Goal: Connect with others: Connect with others

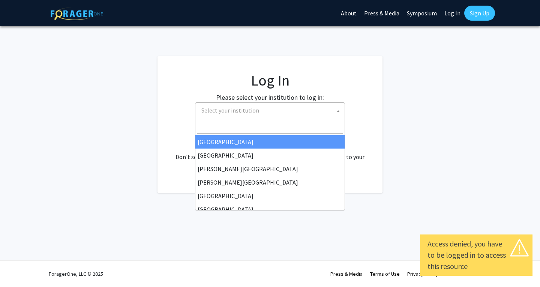
click at [279, 107] on span "Select your institution" at bounding box center [271, 110] width 146 height 15
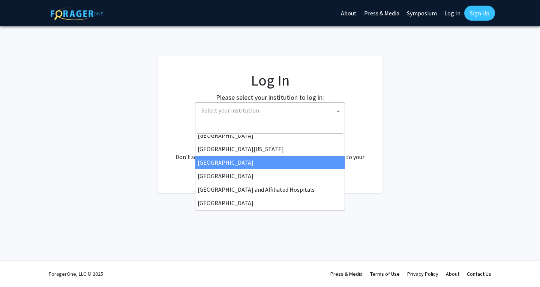
scroll to position [262, 0]
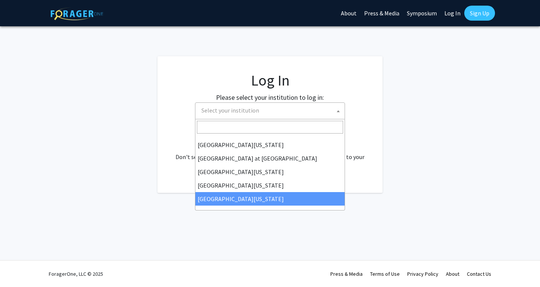
select select "33"
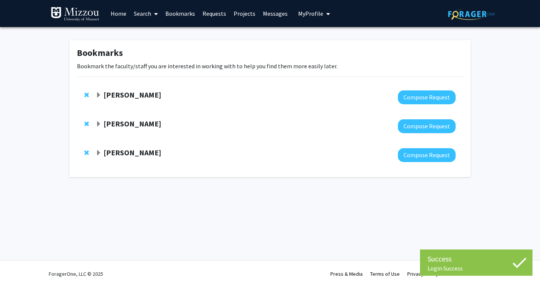
click at [99, 97] on span "Expand Nicholas Gaspelin Bookmark" at bounding box center [99, 95] width 6 height 6
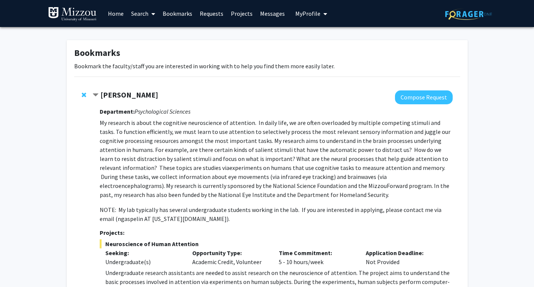
click at [94, 94] on span "Contract Nicholas Gaspelin Bookmark" at bounding box center [96, 95] width 6 height 6
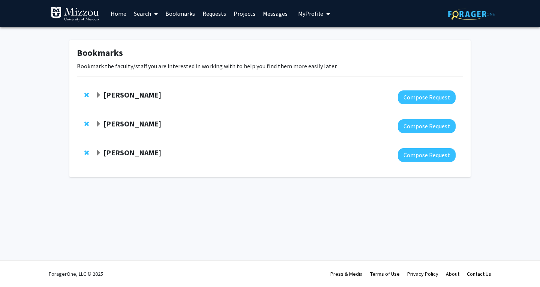
click at [97, 124] on span "Expand Yujiang Fang Bookmark" at bounding box center [99, 124] width 6 height 6
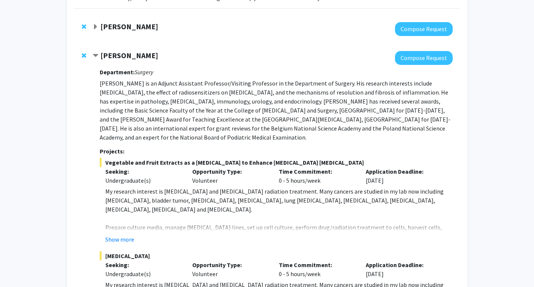
scroll to position [66, 0]
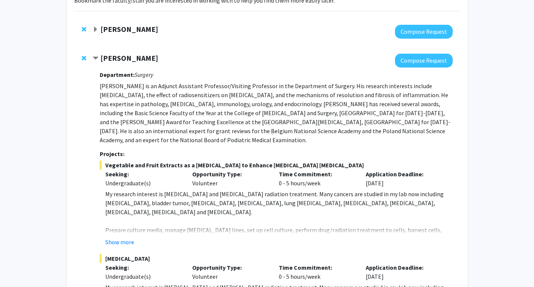
click at [123, 58] on strong "Yujiang Fang" at bounding box center [129, 57] width 58 height 9
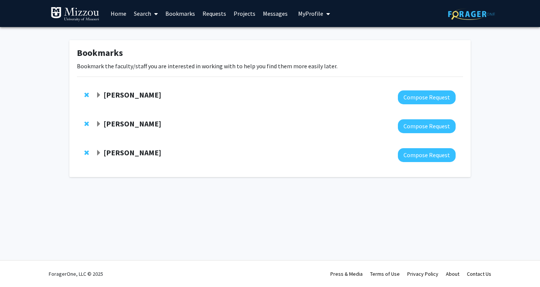
click at [123, 149] on strong "Wouter Montfrooij" at bounding box center [132, 152] width 58 height 9
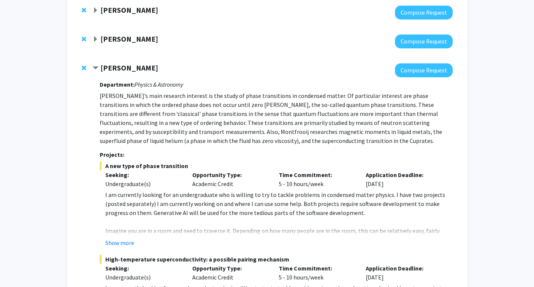
scroll to position [84, 0]
click at [117, 72] on strong "Wouter Montfrooij" at bounding box center [129, 67] width 58 height 9
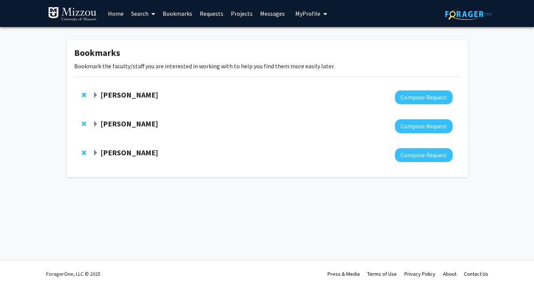
scroll to position [0, 0]
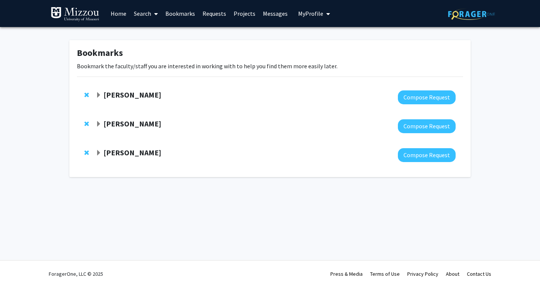
click at [133, 121] on strong "Yujiang Fang" at bounding box center [132, 123] width 58 height 9
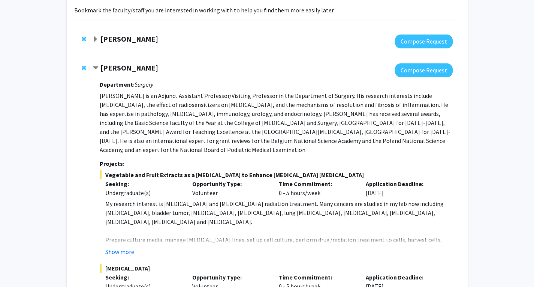
scroll to position [56, 0]
click at [118, 254] on button "Show more" at bounding box center [119, 251] width 29 height 9
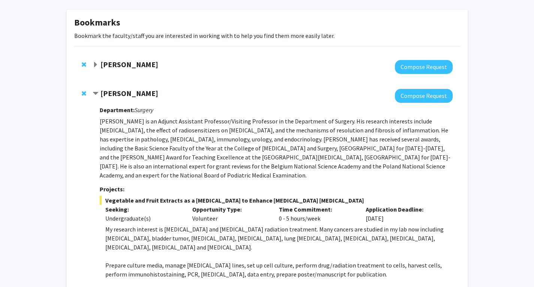
scroll to position [26, 0]
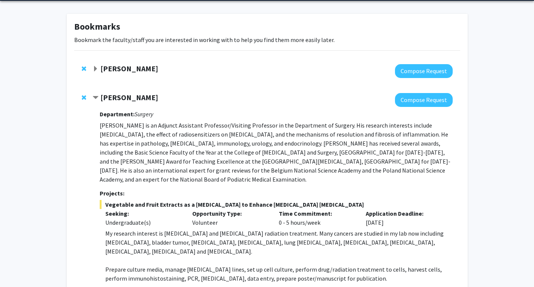
click at [105, 97] on strong "Yujiang Fang" at bounding box center [129, 97] width 58 height 9
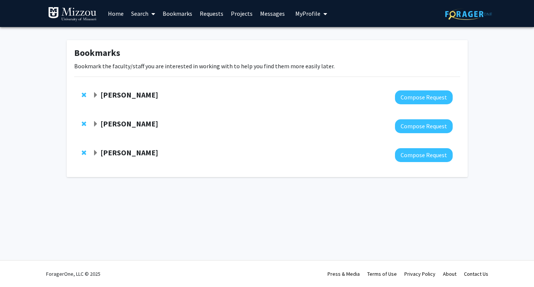
scroll to position [0, 0]
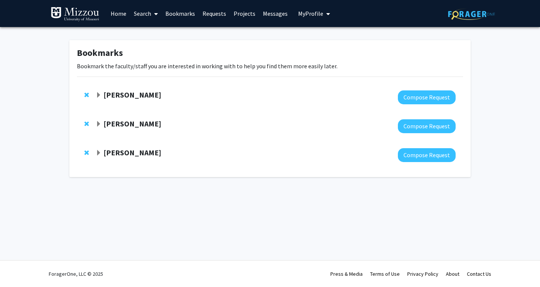
click at [126, 149] on strong "Wouter Montfrooij" at bounding box center [132, 152] width 58 height 9
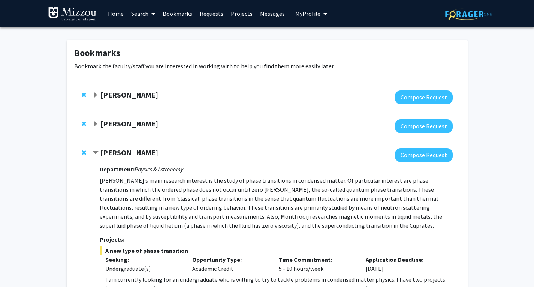
click at [126, 148] on strong "Wouter Montfrooij" at bounding box center [129, 152] width 58 height 9
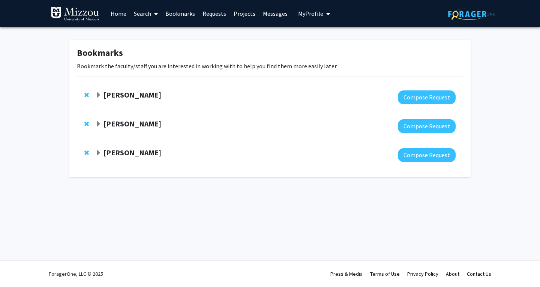
click at [122, 95] on strong "Nicholas Gaspelin" at bounding box center [132, 94] width 58 height 9
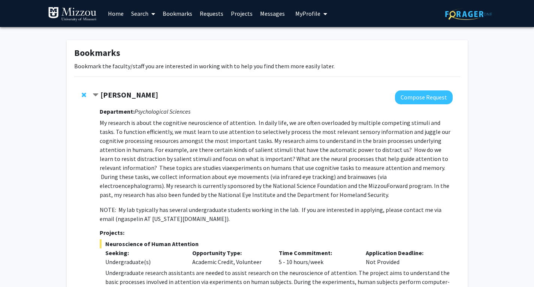
click at [122, 96] on strong "Nicholas Gaspelin" at bounding box center [129, 94] width 58 height 9
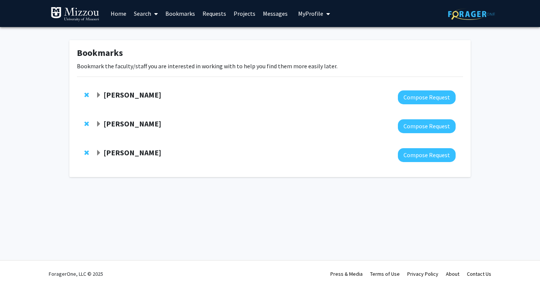
click at [122, 96] on strong "Nicholas Gaspelin" at bounding box center [132, 94] width 58 height 9
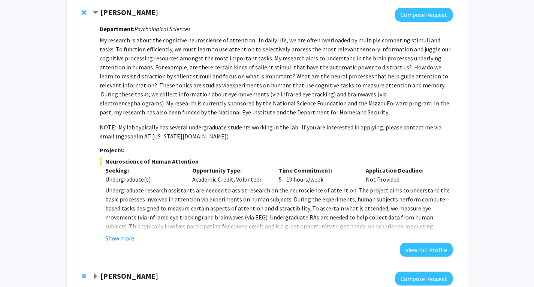
scroll to position [79, 0]
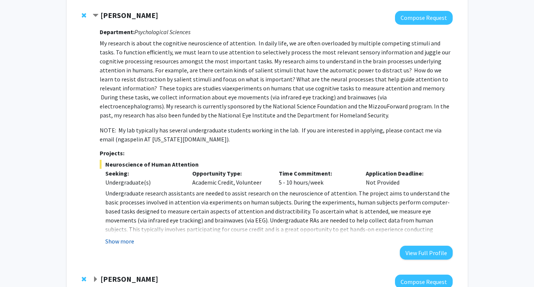
click at [128, 243] on button "Show more" at bounding box center [119, 241] width 29 height 9
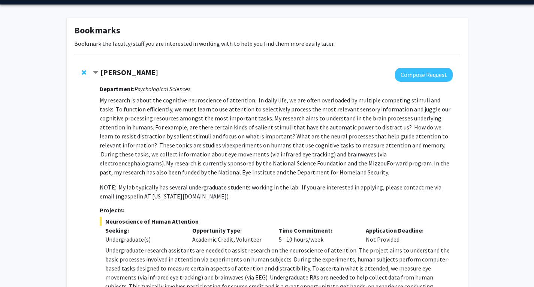
scroll to position [17, 0]
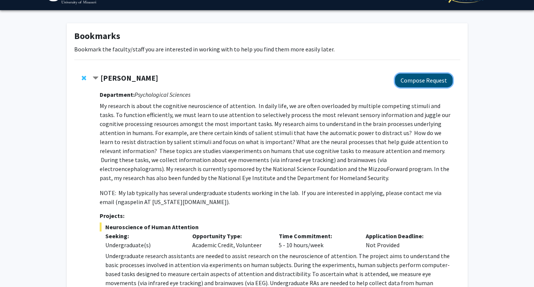
click at [432, 76] on button "Compose Request" at bounding box center [424, 80] width 58 height 14
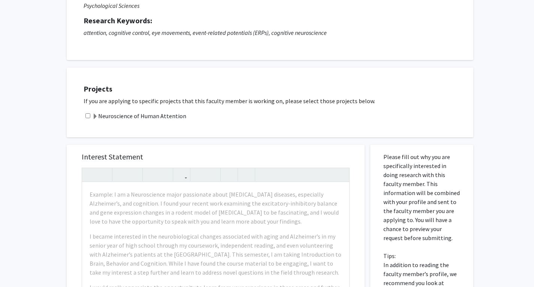
scroll to position [91, 0]
drag, startPoint x: 75, startPoint y: 151, endPoint x: 455, endPoint y: 255, distance: 394.1
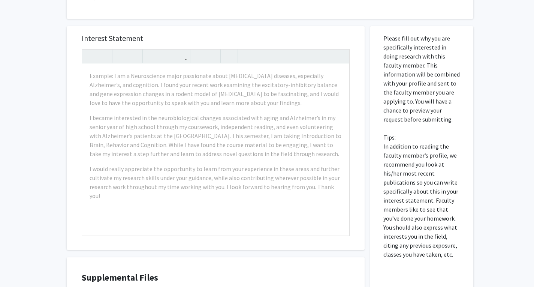
scroll to position [211, 0]
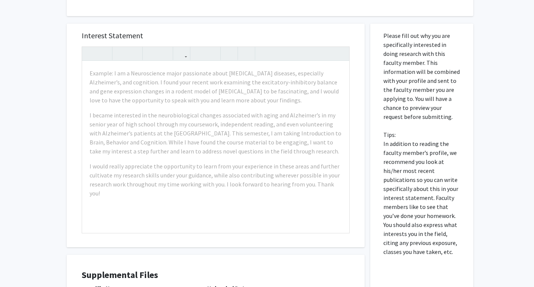
click at [436, 210] on p "Please fill out why you are specifically interested in doing research with this…" at bounding box center [422, 143] width 77 height 225
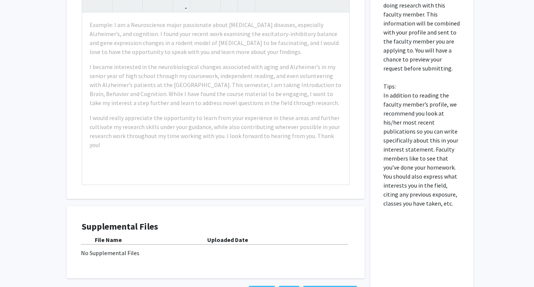
drag, startPoint x: 382, startPoint y: 108, endPoint x: 440, endPoint y: 211, distance: 118.8
click at [440, 211] on div "Please fill out why you are specifically interested in doing research with this…" at bounding box center [422, 140] width 92 height 331
copy p
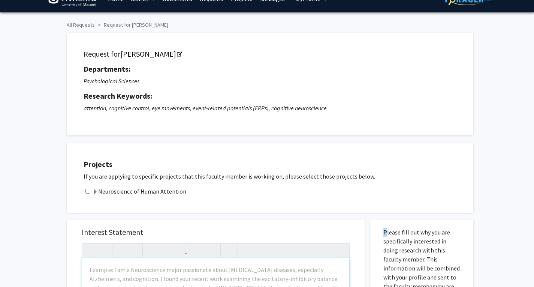
scroll to position [0, 0]
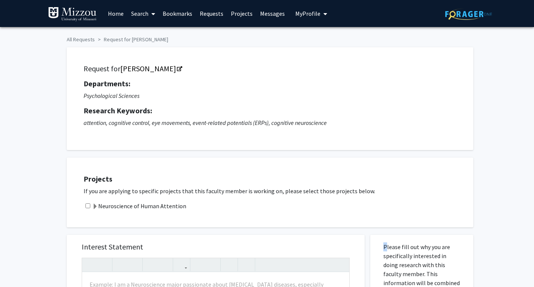
scroll to position [17, 0]
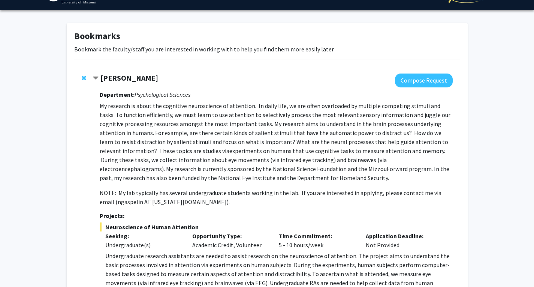
click at [123, 81] on strong "Nicholas Gaspelin" at bounding box center [129, 77] width 58 height 9
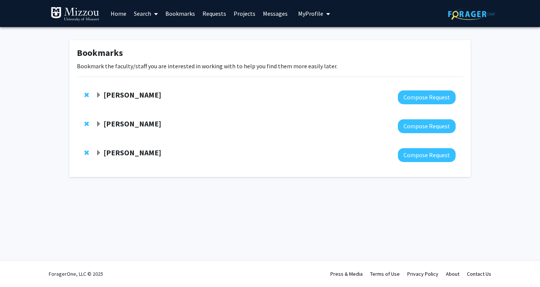
click at [145, 152] on strong "Wouter Montfrooij" at bounding box center [132, 152] width 58 height 9
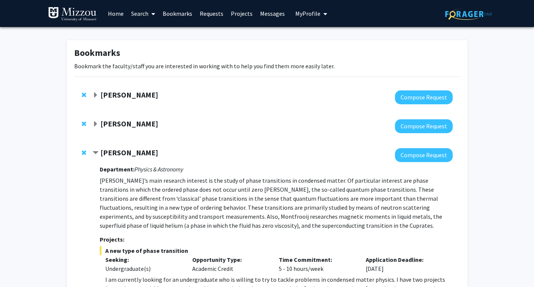
click at [156, 153] on strong "Wouter Montfrooij" at bounding box center [129, 152] width 58 height 9
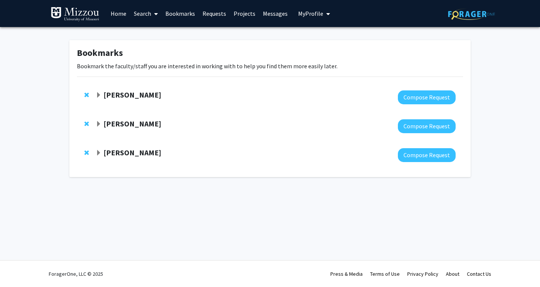
click at [127, 123] on strong "Yujiang Fang" at bounding box center [132, 123] width 58 height 9
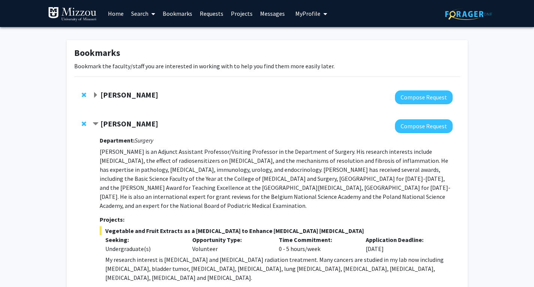
click at [81, 124] on div "Yujiang Fang Compose Request Department: Surgery Yujiang Fang is an Adjunct Ass…" at bounding box center [267, 269] width 386 height 315
click at [86, 123] on span "Remove Yujiang Fang from bookmarks" at bounding box center [84, 124] width 4 height 6
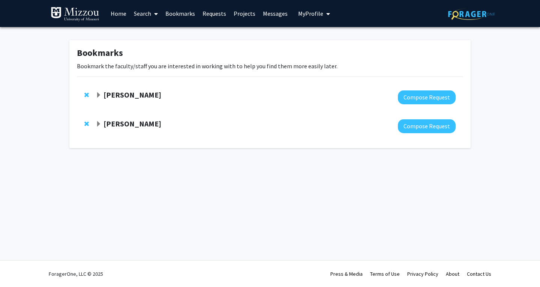
click at [112, 129] on div at bounding box center [276, 126] width 360 height 14
click at [112, 123] on strong "Wouter Montfrooij" at bounding box center [132, 123] width 58 height 9
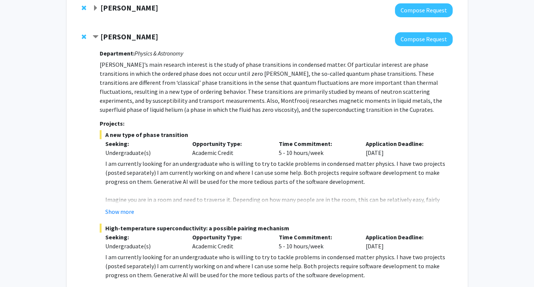
scroll to position [86, 0]
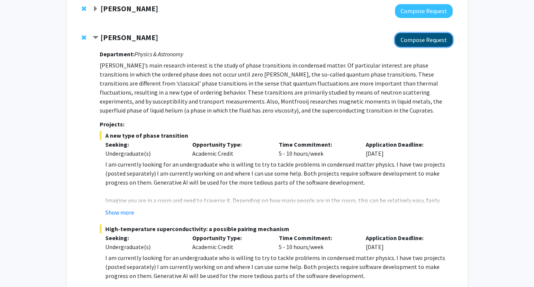
click at [421, 42] on button "Compose Request" at bounding box center [424, 40] width 58 height 14
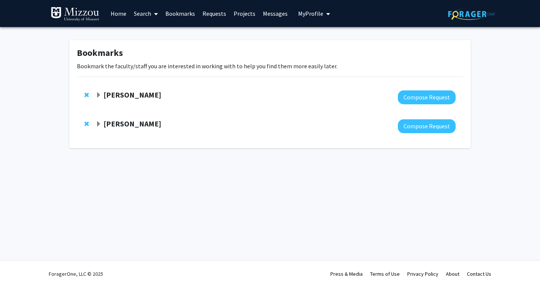
click at [87, 124] on span "Remove Wouter Montfrooij from bookmarks" at bounding box center [86, 124] width 4 height 6
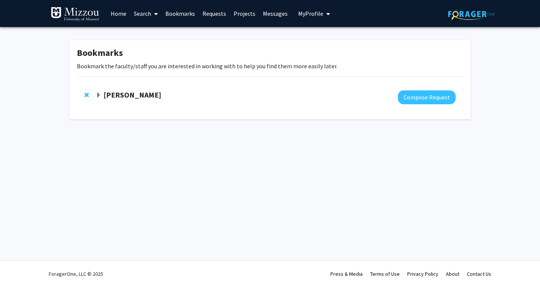
click at [124, 11] on link "Home" at bounding box center [118, 13] width 23 height 26
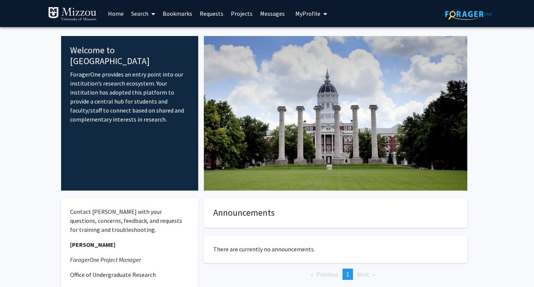
click at [149, 15] on span at bounding box center [151, 14] width 7 height 26
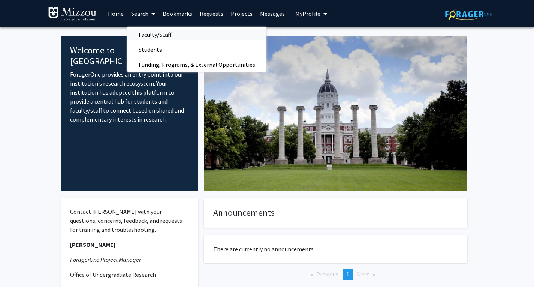
click at [146, 33] on span "Faculty/Staff" at bounding box center [154, 34] width 55 height 15
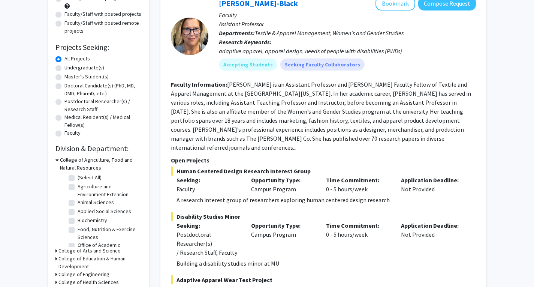
scroll to position [87, 0]
click at [82, 67] on label "Undergraduate(s)" at bounding box center [84, 67] width 40 height 8
click at [69, 67] on input "Undergraduate(s)" at bounding box center [66, 65] width 5 height 5
radio input "true"
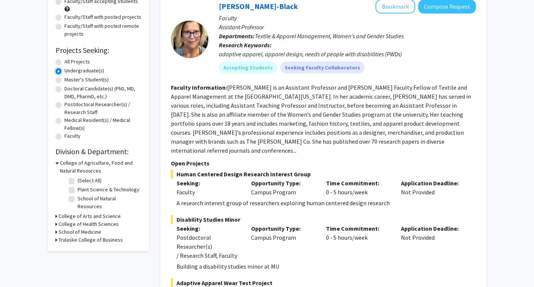
scroll to position [85, 0]
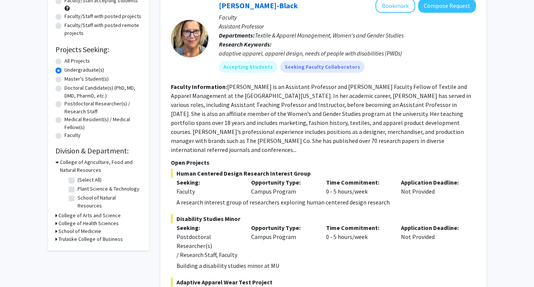
click at [76, 162] on h3 "College of Agriculture, Food and Natural Resources" at bounding box center [101, 166] width 82 height 16
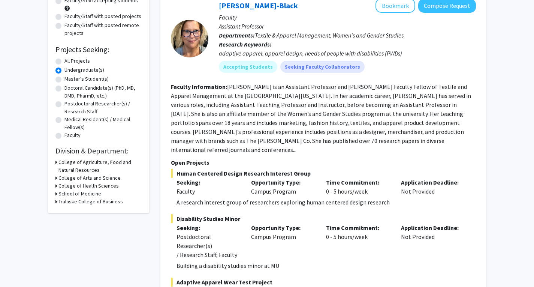
click at [86, 186] on h3 "College of Health Sciences" at bounding box center [88, 186] width 60 height 8
click at [78, 195] on label "(Select All)" at bounding box center [90, 196] width 24 height 8
click at [78, 195] on input "(Select All)" at bounding box center [80, 194] width 5 height 5
checkbox input "true"
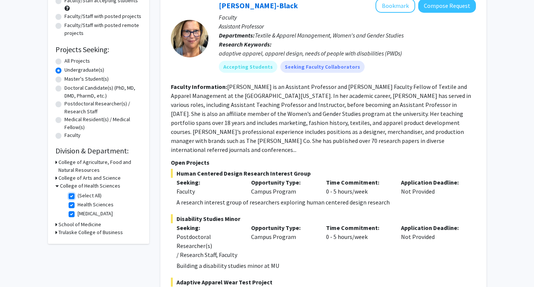
checkbox input "true"
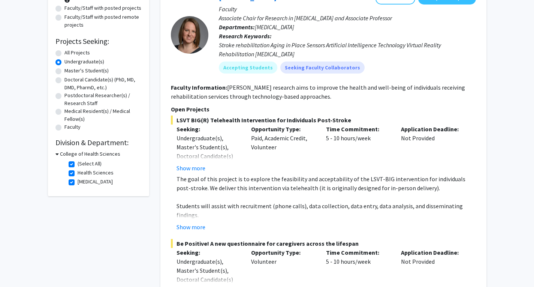
scroll to position [94, 0]
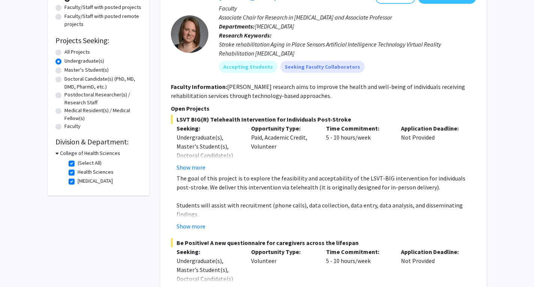
click at [65, 154] on h3 "College of Health Sciences" at bounding box center [90, 153] width 60 height 8
click at [65, 154] on h3 "College of Health Sciences" at bounding box center [88, 153] width 60 height 8
click at [87, 164] on label "(Select All)" at bounding box center [90, 163] width 24 height 8
click at [82, 164] on input "(Select All)" at bounding box center [80, 161] width 5 height 5
checkbox input "false"
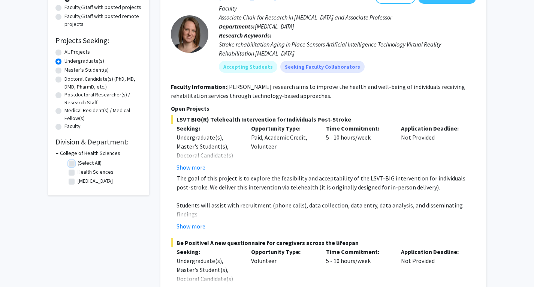
checkbox input "false"
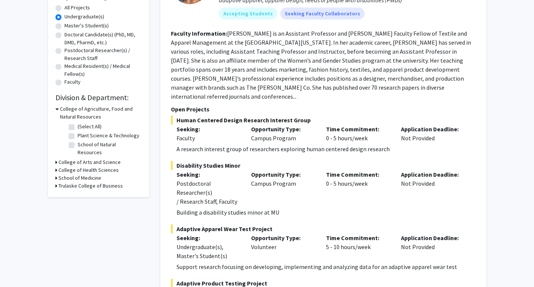
scroll to position [142, 0]
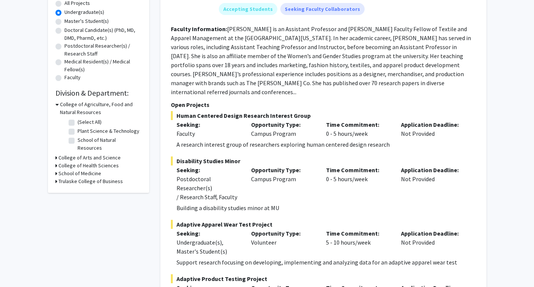
click at [103, 154] on h3 "College of Arts and Science" at bounding box center [89, 158] width 62 height 8
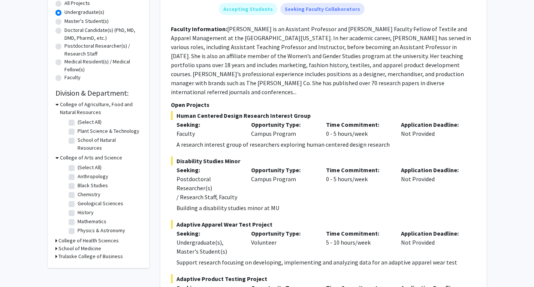
click at [79, 163] on label "(Select All)" at bounding box center [90, 167] width 24 height 8
click at [79, 163] on input "(Select All)" at bounding box center [80, 165] width 5 height 5
checkbox input "true"
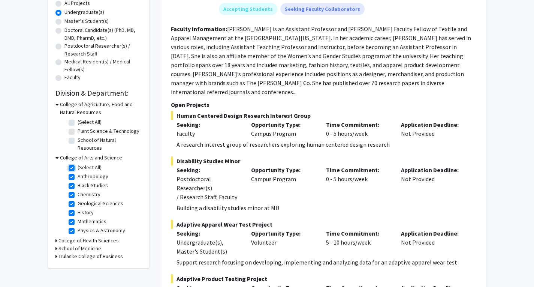
checkbox input "true"
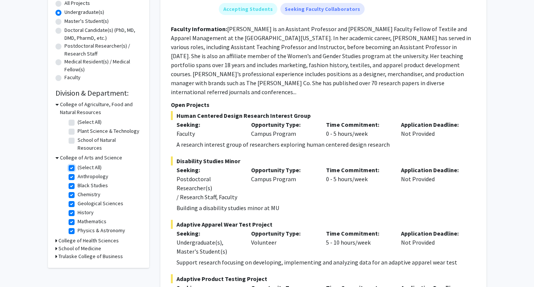
checkbox input "true"
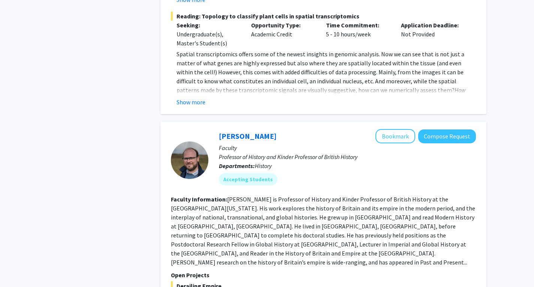
scroll to position [2887, 0]
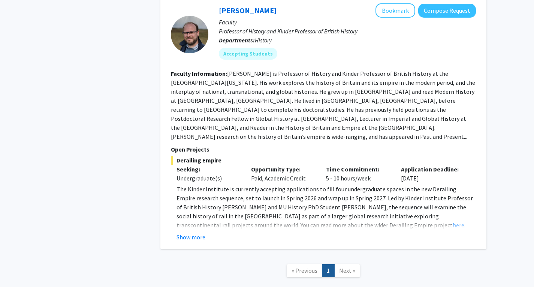
click at [343, 267] on span "Next »" at bounding box center [347, 270] width 16 height 7
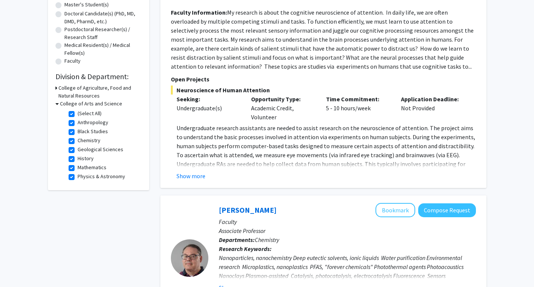
scroll to position [159, 0]
click at [85, 113] on label "(Select All)" at bounding box center [90, 114] width 24 height 8
click at [82, 113] on input "(Select All)" at bounding box center [80, 112] width 5 height 5
checkbox input "false"
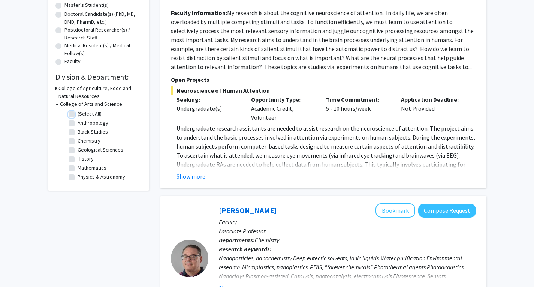
checkbox input "false"
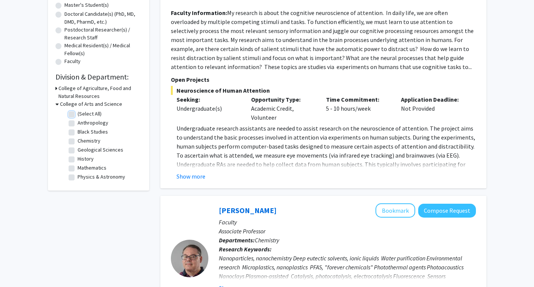
checkbox input "false"
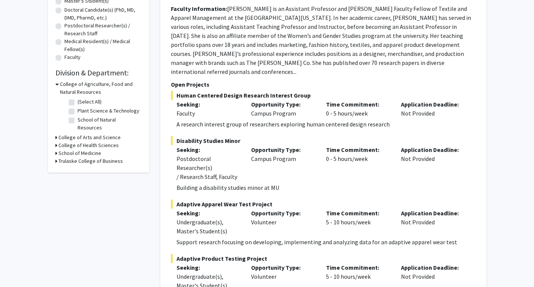
scroll to position [163, 0]
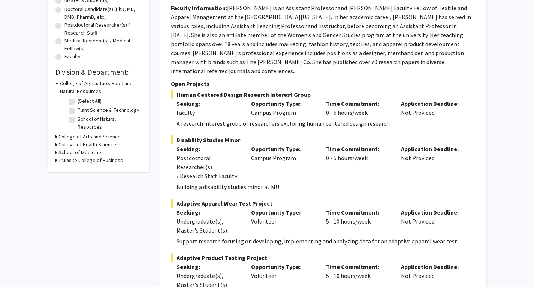
click at [86, 148] on h3 "School of Medicine" at bounding box center [79, 152] width 43 height 8
click at [97, 158] on label "(Select All)" at bounding box center [90, 162] width 24 height 8
click at [82, 158] on input "(Select All)" at bounding box center [80, 160] width 5 height 5
checkbox input "true"
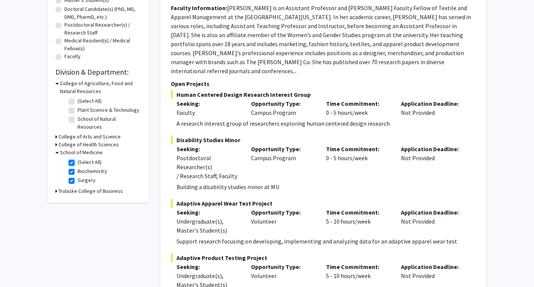
checkbox input "true"
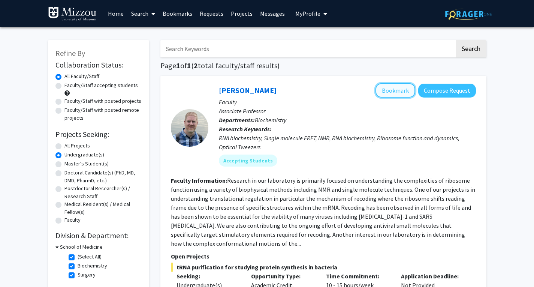
click at [391, 88] on button "Bookmark" at bounding box center [396, 90] width 40 height 14
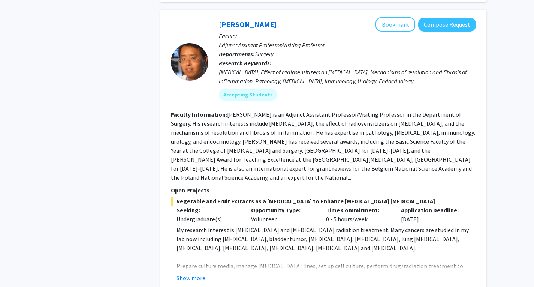
scroll to position [669, 0]
click at [406, 18] on button "Bookmark" at bounding box center [396, 25] width 40 height 14
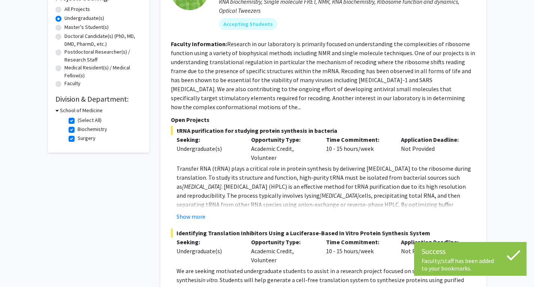
scroll to position [0, 0]
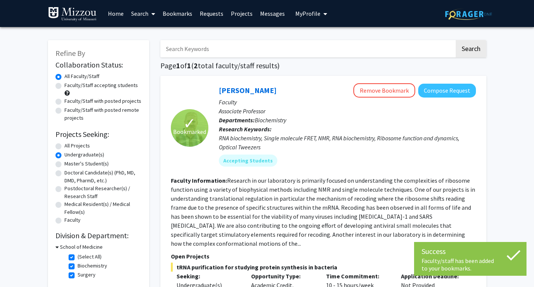
click at [191, 13] on link "Bookmarks" at bounding box center [177, 13] width 37 height 26
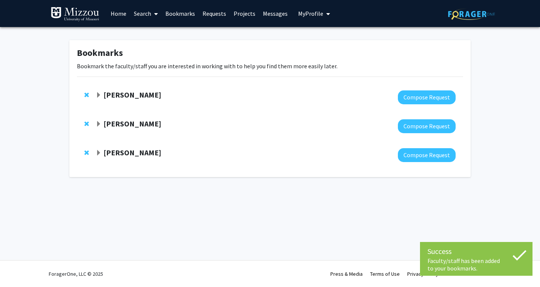
click at [127, 148] on strong "Peter Cornish" at bounding box center [132, 152] width 58 height 9
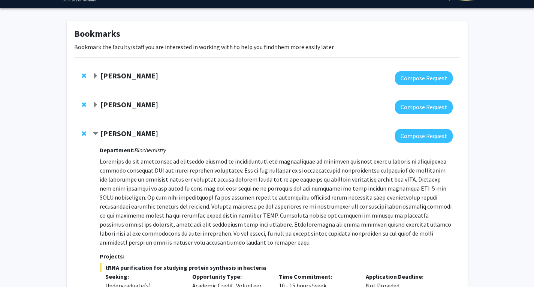
scroll to position [37, 0]
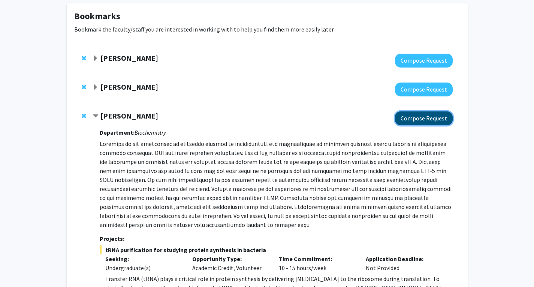
click at [415, 121] on button "Compose Request" at bounding box center [424, 118] width 58 height 14
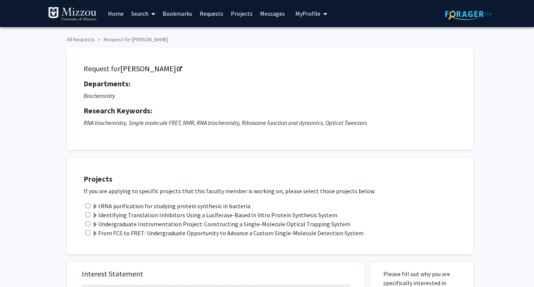
click at [182, 11] on link "Bookmarks" at bounding box center [177, 13] width 37 height 26
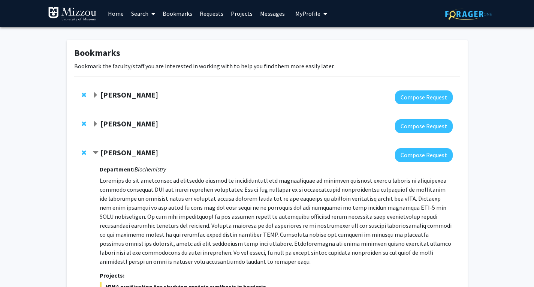
click at [123, 129] on div at bounding box center [273, 126] width 360 height 14
click at [121, 123] on strong "Yujiang Fang" at bounding box center [129, 123] width 58 height 9
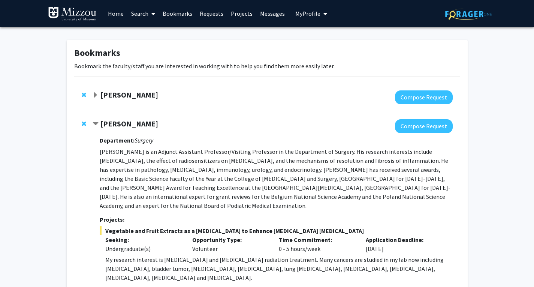
click at [118, 15] on link "Home" at bounding box center [115, 13] width 23 height 26
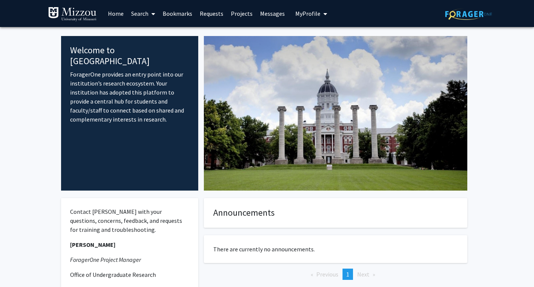
click at [80, 16] on img at bounding box center [72, 14] width 49 height 15
click at [448, 17] on img at bounding box center [468, 14] width 47 height 12
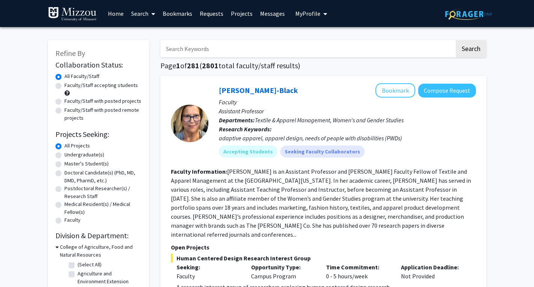
click at [301, 10] on span "My Profile" at bounding box center [307, 13] width 25 height 7
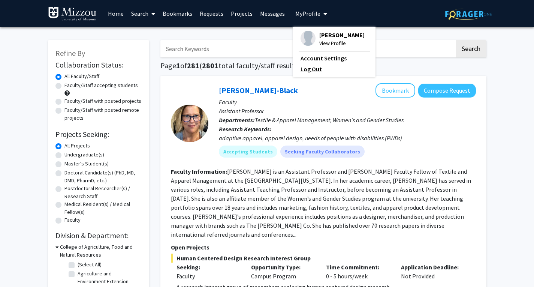
click at [309, 68] on link "Log Out" at bounding box center [334, 68] width 67 height 9
